Goal: Transaction & Acquisition: Download file/media

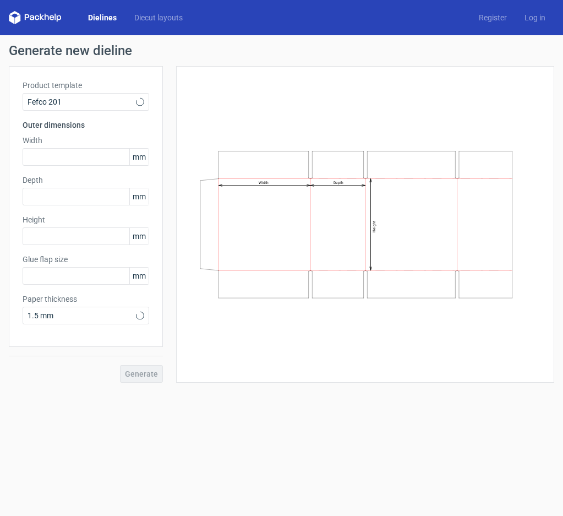
type input "20"
click at [89, 16] on link "Dielines" at bounding box center [102, 17] width 46 height 11
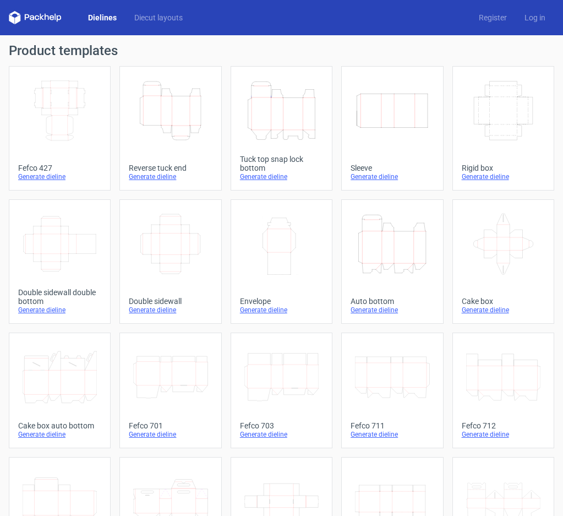
click at [274, 111] on icon "Height Depth Width" at bounding box center [281, 111] width 74 height 62
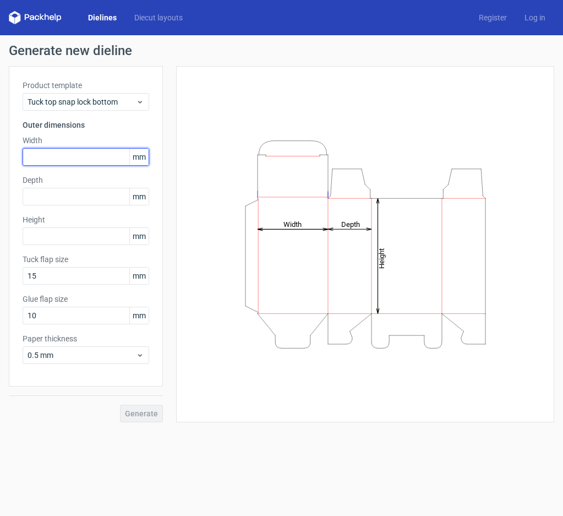
click at [70, 156] on input "text" at bounding box center [86, 157] width 127 height 18
click at [59, 160] on input "text" at bounding box center [86, 157] width 127 height 18
type input "70"
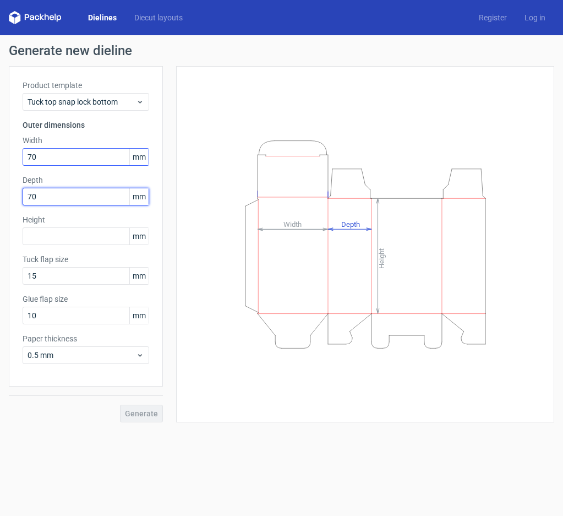
type input "70"
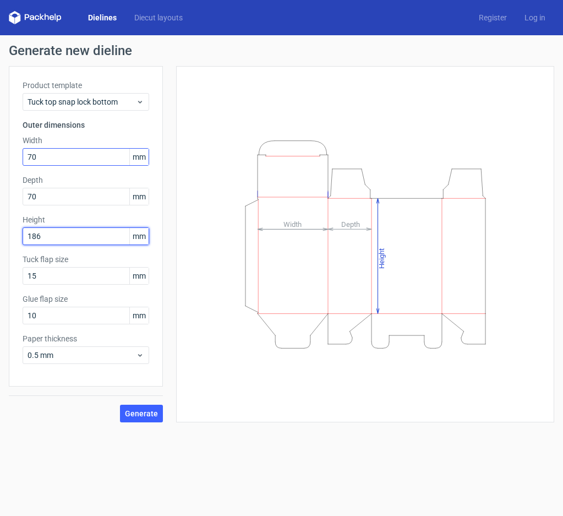
type input "186"
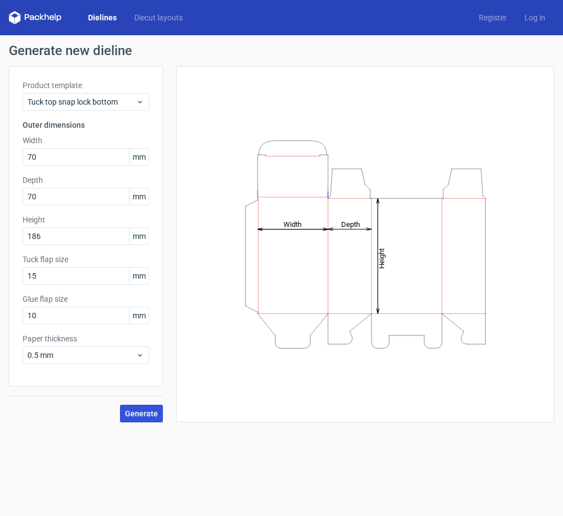
click at [137, 410] on span "Generate" at bounding box center [141, 414] width 33 height 8
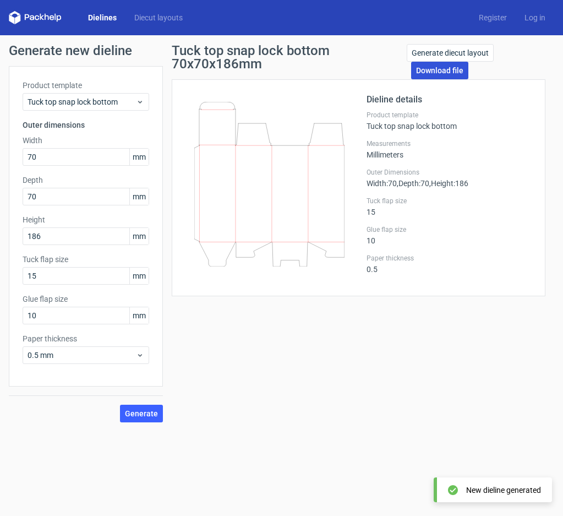
click at [437, 67] on link "Download file" at bounding box center [439, 71] width 57 height 18
click at [449, 68] on link "Download file" at bounding box center [439, 71] width 57 height 18
